Goal: Find specific page/section: Find specific page/section

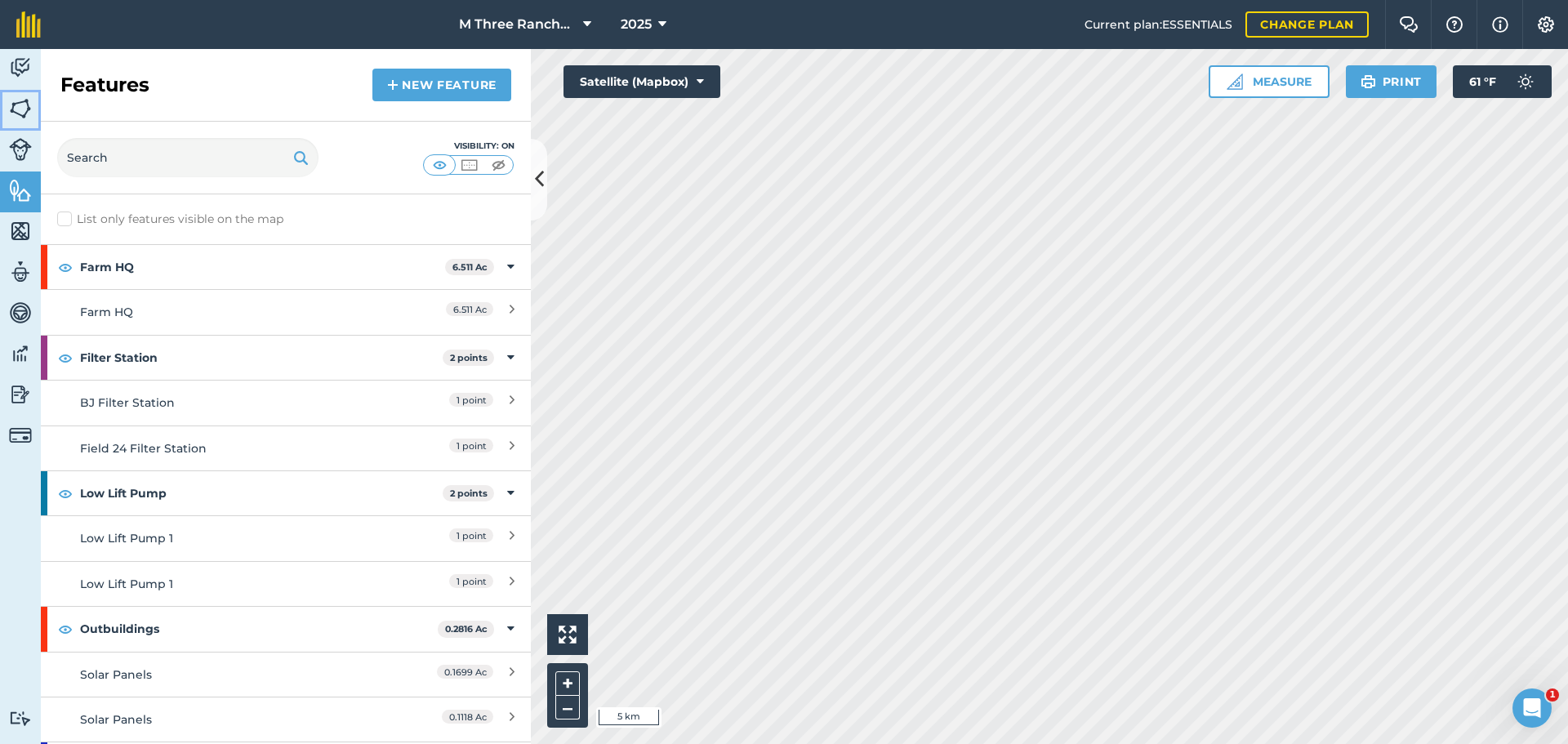
click at [19, 105] on img at bounding box center [20, 108] width 23 height 24
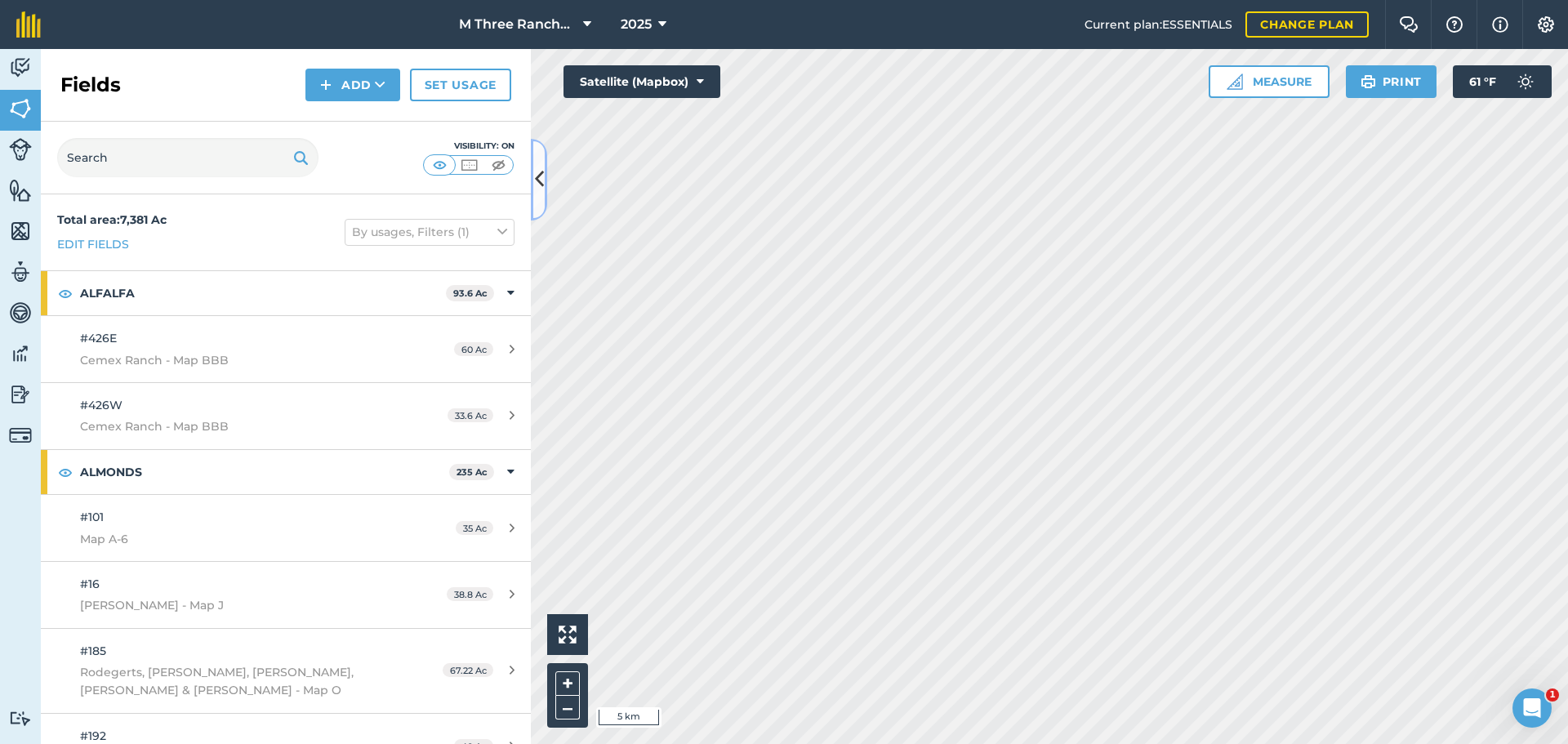
click at [540, 182] on icon at bounding box center [540, 179] width 9 height 29
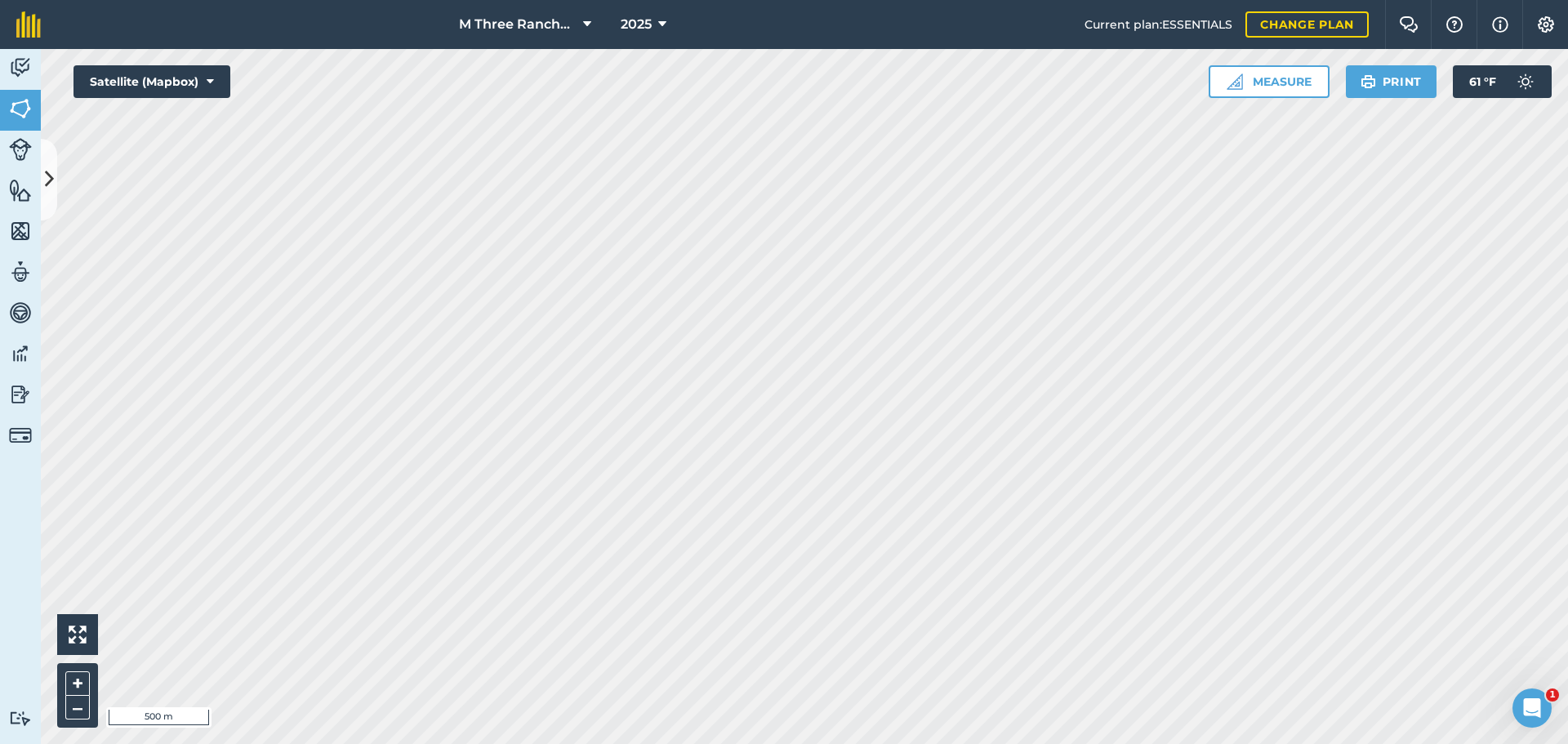
click at [719, 743] on html "M Three Ranches LLC 2025 Current plan : ESSENTIALS Change plan Farm Chat Help I…" at bounding box center [784, 372] width 1568 height 744
click at [553, 743] on html "M Three Ranches LLC 2025 Current plan : ESSENTIALS Change plan Farm Chat Help I…" at bounding box center [784, 372] width 1568 height 744
click at [746, 743] on html "M Three Ranches LLC 2025 Current plan : ESSENTIALS Change plan Farm Chat Help I…" at bounding box center [784, 372] width 1568 height 744
click at [53, 191] on icon at bounding box center [49, 179] width 9 height 29
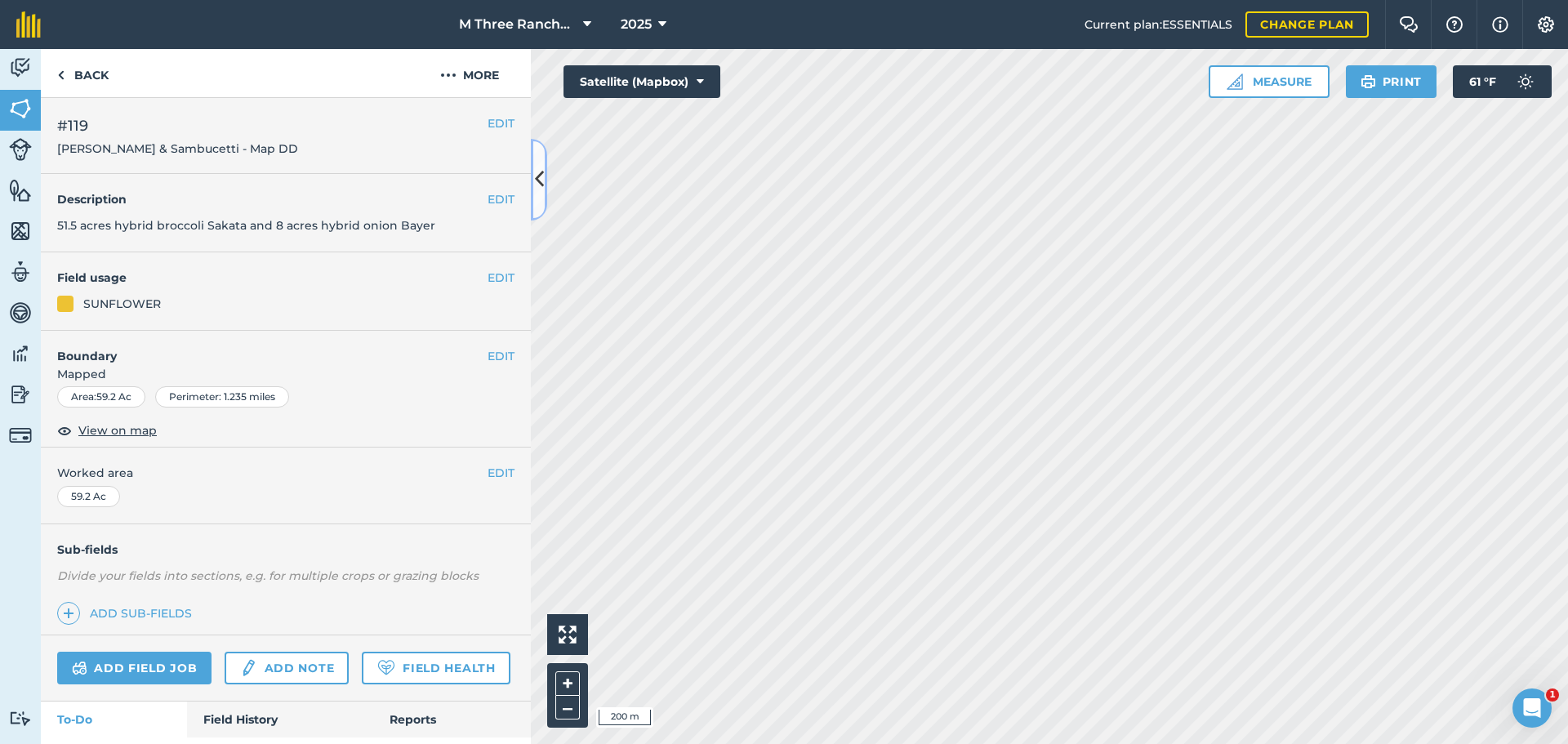
click at [537, 177] on icon at bounding box center [540, 179] width 9 height 29
